Goal: Information Seeking & Learning: Learn about a topic

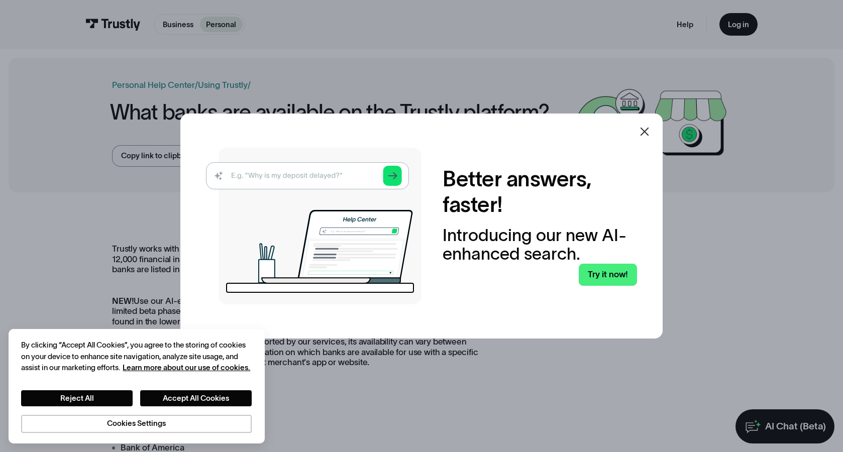
click at [647, 134] on icon at bounding box center [644, 132] width 12 height 12
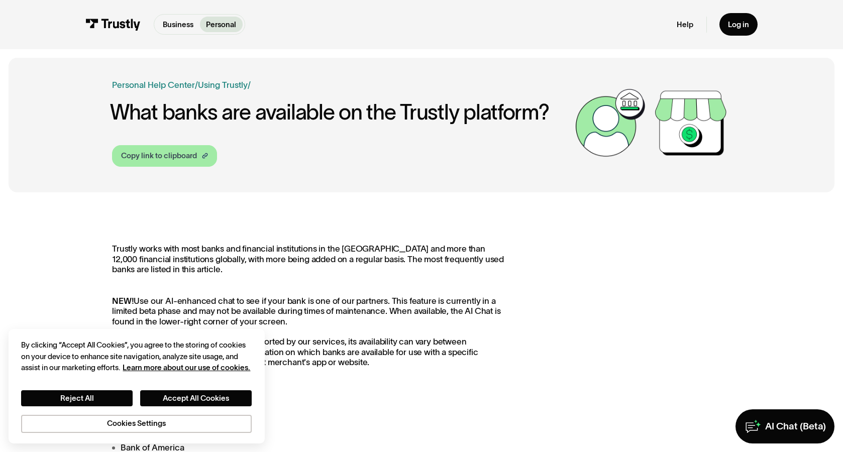
click at [180, 155] on div "Copy link to clipboard" at bounding box center [159, 155] width 76 height 11
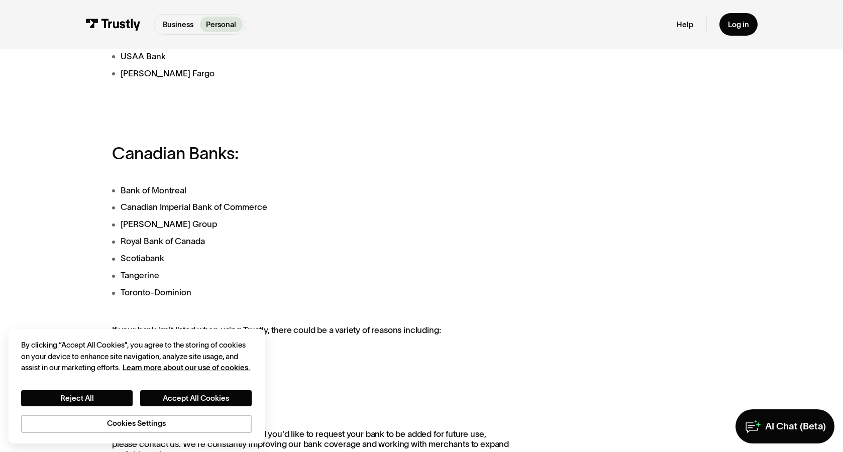
scroll to position [854, 0]
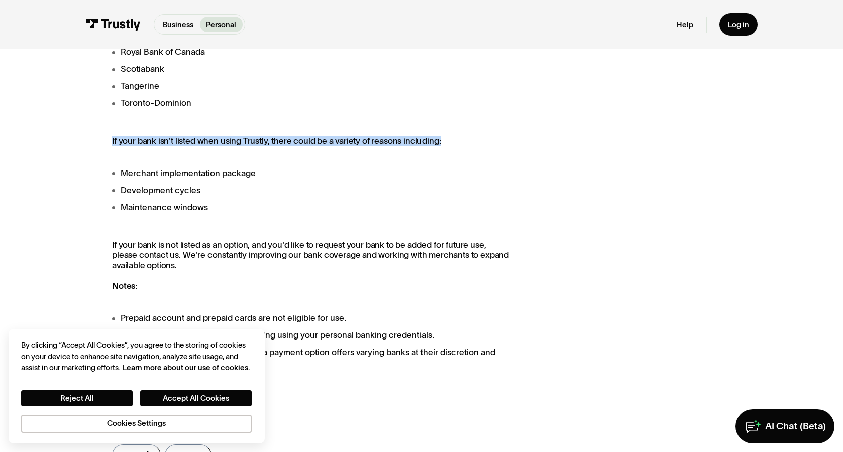
drag, startPoint x: 107, startPoint y: 141, endPoint x: 439, endPoint y: 145, distance: 331.5
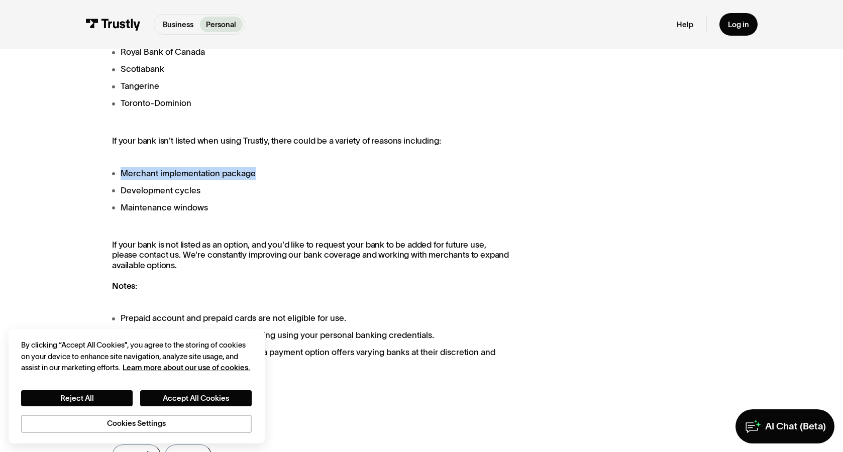
drag, startPoint x: 113, startPoint y: 180, endPoint x: 259, endPoint y: 174, distance: 145.8
click at [259, 174] on li "Merchant implementation package" at bounding box center [311, 173] width 398 height 13
drag, startPoint x: 116, startPoint y: 193, endPoint x: 211, endPoint y: 191, distance: 95.4
click at [211, 191] on li "Development cycles" at bounding box center [311, 190] width 398 height 13
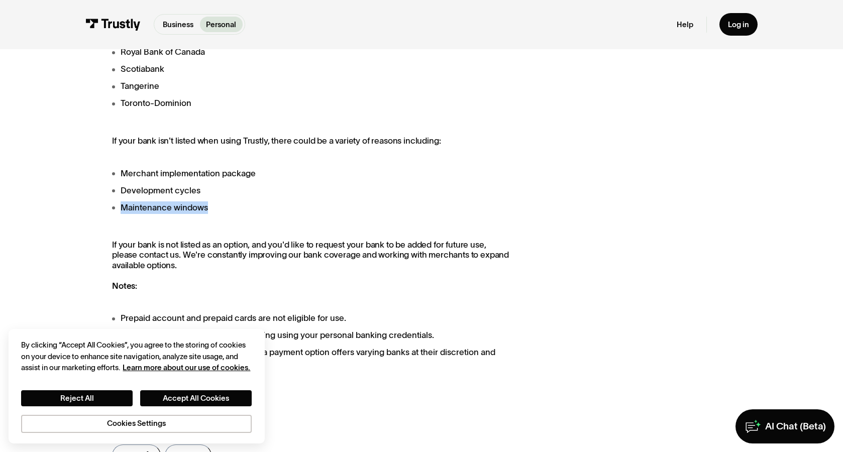
drag, startPoint x: 114, startPoint y: 212, endPoint x: 218, endPoint y: 211, distance: 104.0
click at [218, 211] on li "Maintenance windows" at bounding box center [311, 207] width 398 height 13
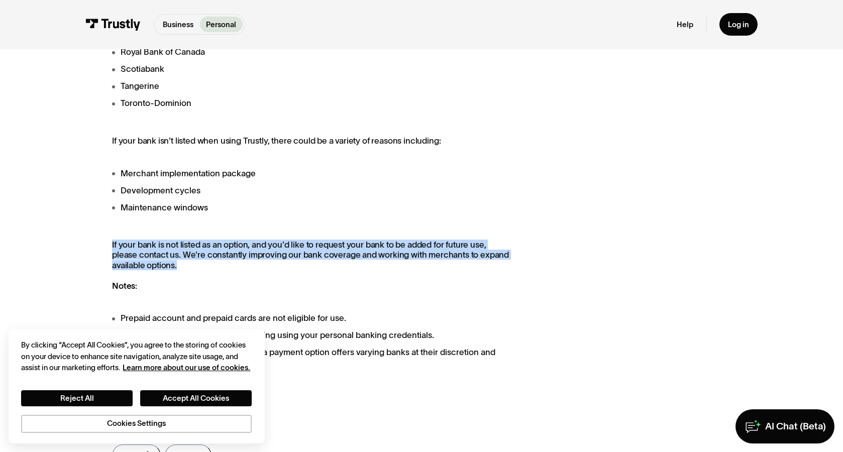
drag, startPoint x: 107, startPoint y: 254, endPoint x: 509, endPoint y: 271, distance: 402.2
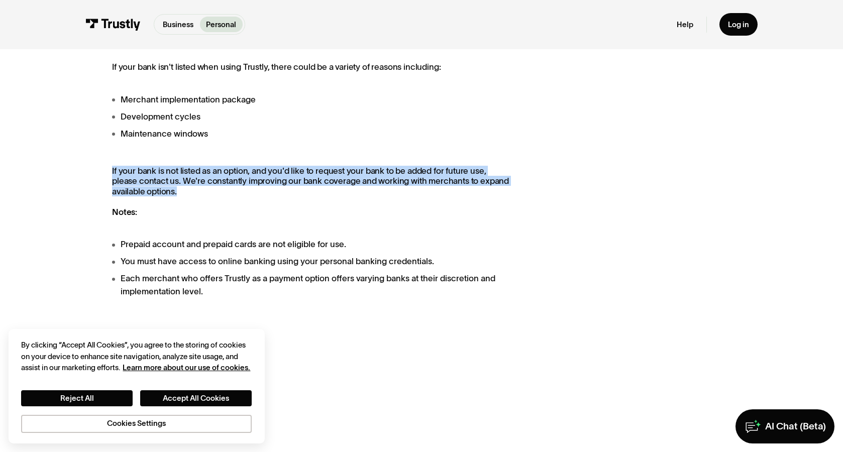
scroll to position [1055, 0]
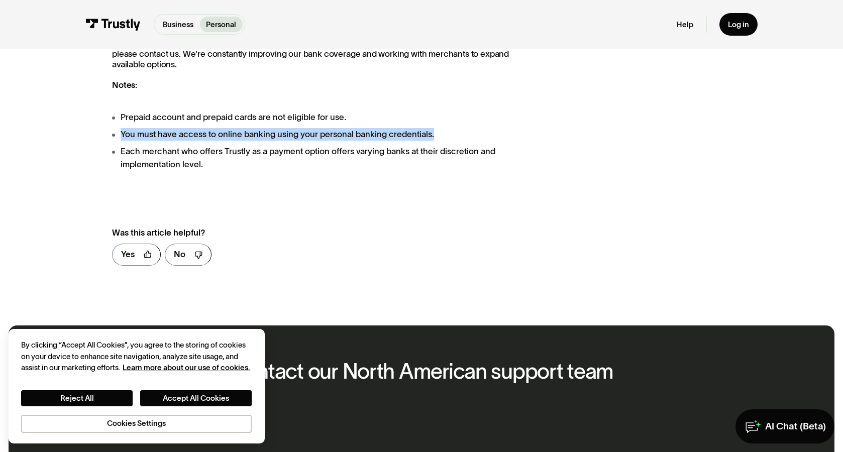
drag, startPoint x: 108, startPoint y: 141, endPoint x: 439, endPoint y: 143, distance: 331.0
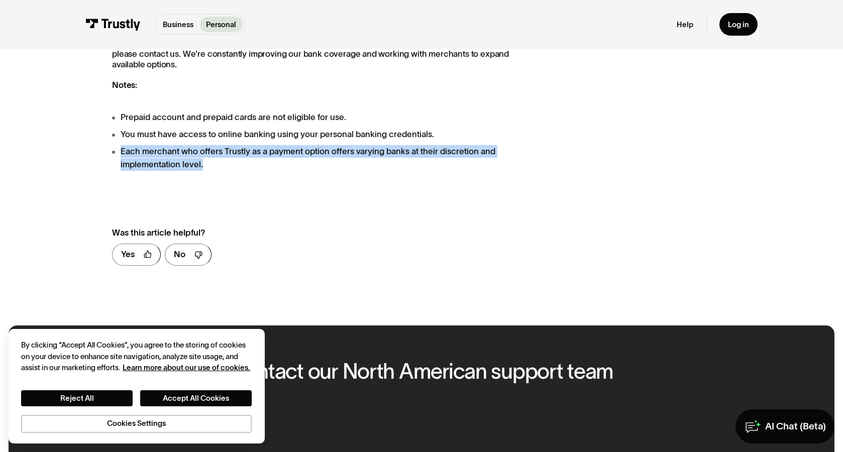
drag, startPoint x: 118, startPoint y: 154, endPoint x: 510, endPoint y: 167, distance: 392.5
click at [510, 167] on li "Each merchant who offers Trustly as a payment option offers varying banks at th…" at bounding box center [311, 158] width 398 height 26
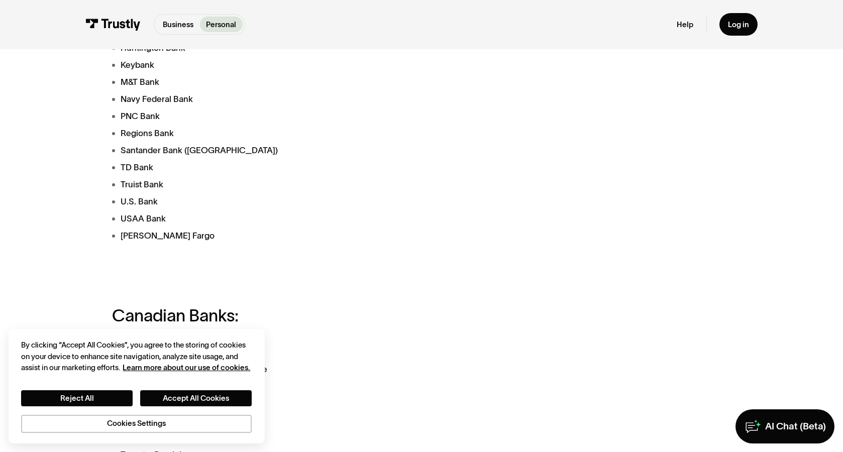
scroll to position [452, 0]
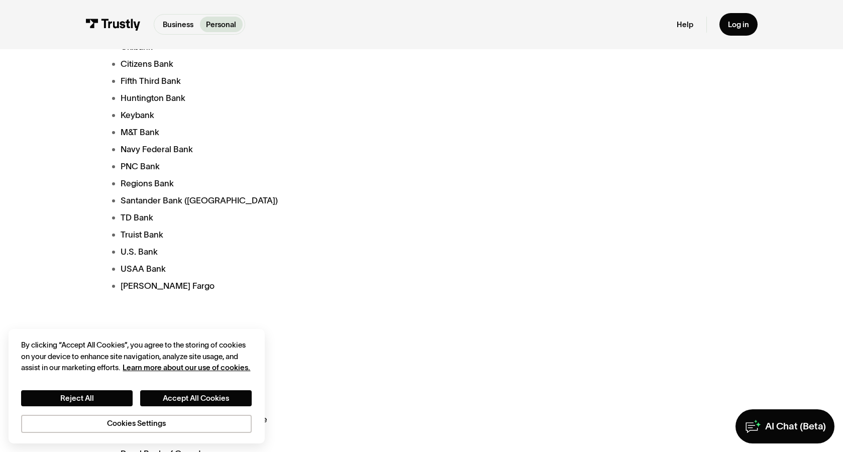
click at [126, 239] on li "Truist Bank" at bounding box center [311, 235] width 398 height 13
click at [126, 222] on li "TD Bank" at bounding box center [311, 217] width 398 height 13
